Goal: Transaction & Acquisition: Purchase product/service

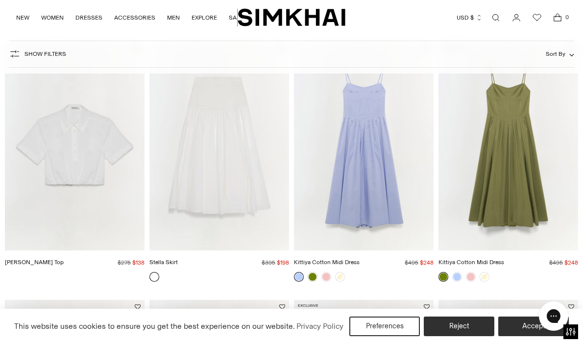
scroll to position [3178, 0]
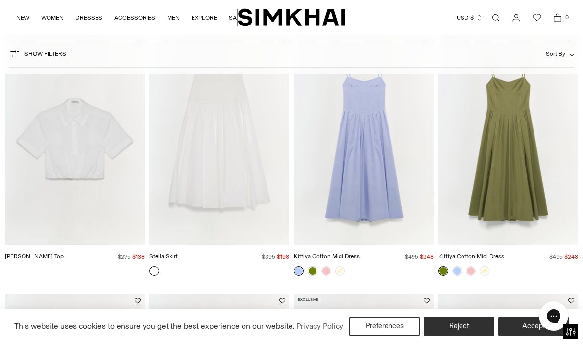
click at [0, 0] on img "Kittiya Cotton Midi Dress" at bounding box center [0, 0] width 0 height 0
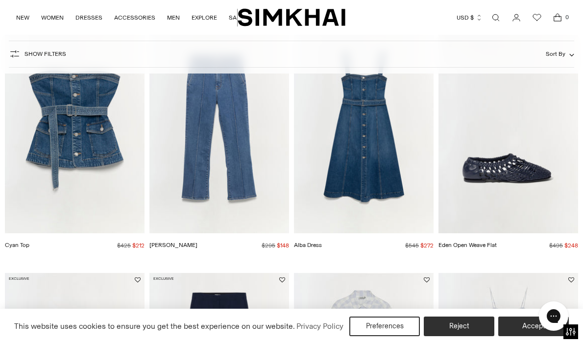
scroll to position [0, 0]
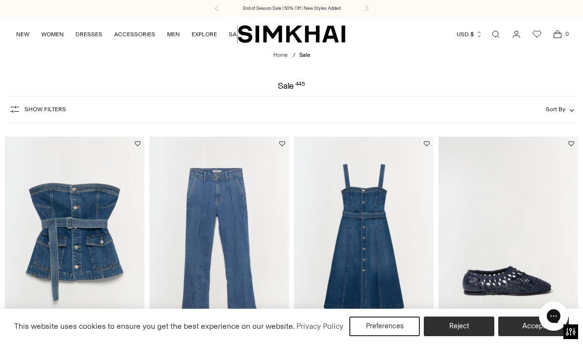
click at [53, 109] on span "Show Filters" at bounding box center [45, 109] width 42 height 7
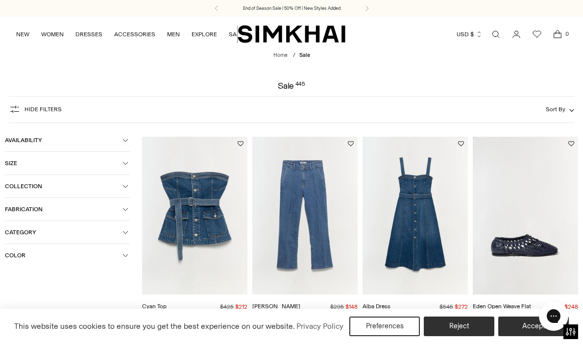
click at [87, 170] on button "Size" at bounding box center [67, 163] width 125 height 23
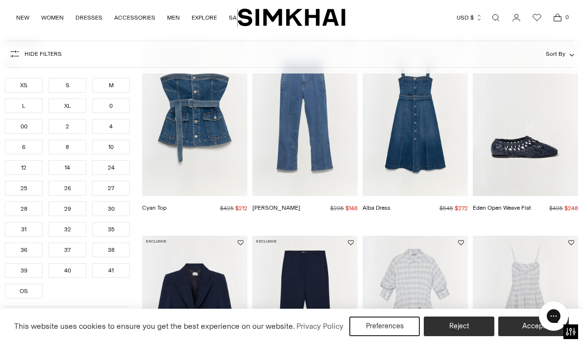
click at [59, 168] on div "14" at bounding box center [67, 167] width 38 height 15
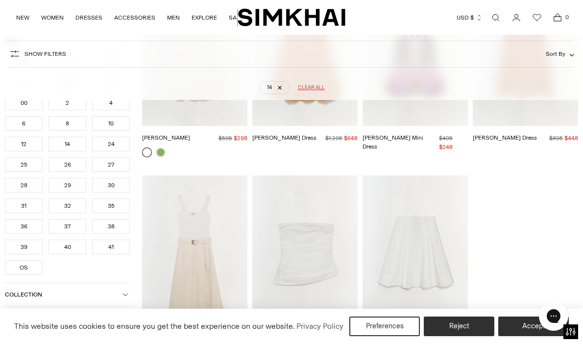
scroll to position [8621, 0]
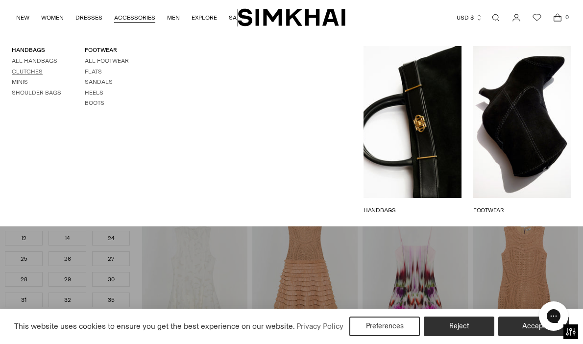
click at [33, 68] on link "Clutches" at bounding box center [27, 71] width 31 height 7
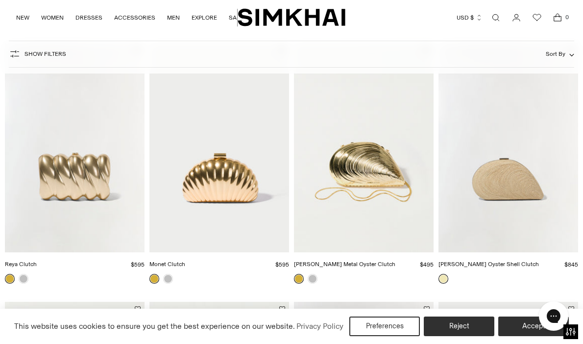
scroll to position [350, 0]
